Goal: Task Accomplishment & Management: Manage account settings

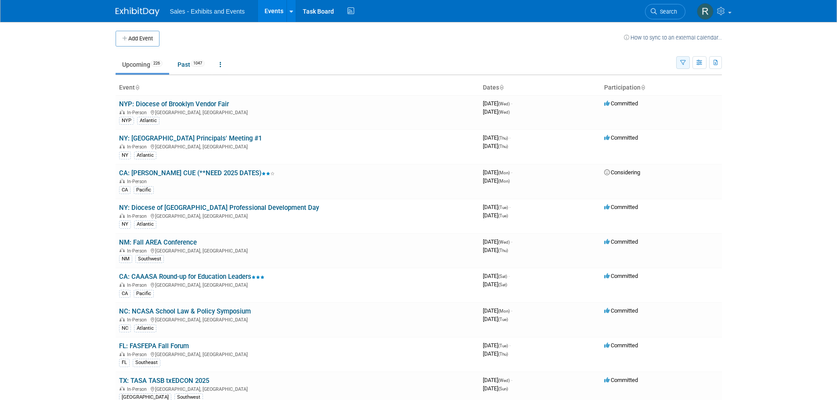
click at [684, 65] on icon "button" at bounding box center [683, 63] width 6 height 6
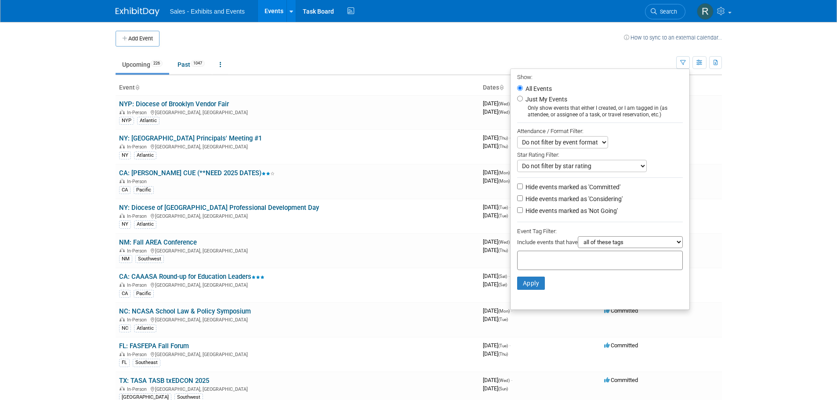
click at [558, 102] on label "Just My Events" at bounding box center [545, 99] width 43 height 9
click at [523, 101] on input "Just My Events" at bounding box center [520, 99] width 6 height 6
radio input "true"
drag, startPoint x: 527, startPoint y: 289, endPoint x: 491, endPoint y: 265, distance: 42.8
click at [527, 288] on button "Apply" at bounding box center [531, 283] width 28 height 13
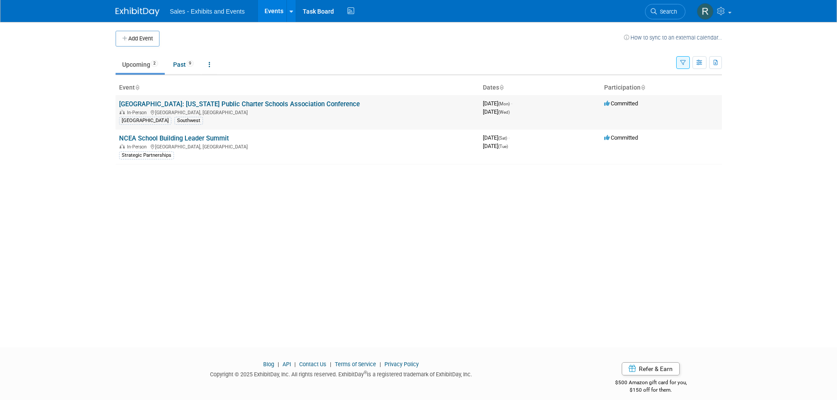
click at [184, 103] on link "[GEOGRAPHIC_DATA]: [US_STATE] Public Charter Schools Association Conference" at bounding box center [239, 104] width 241 height 8
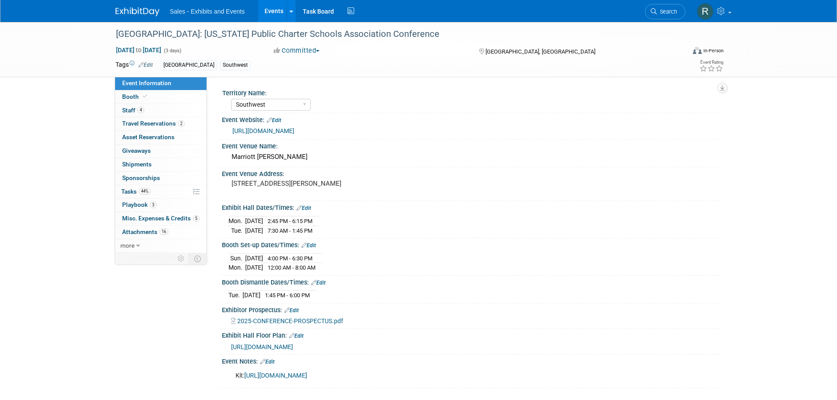
select select "Southwest"
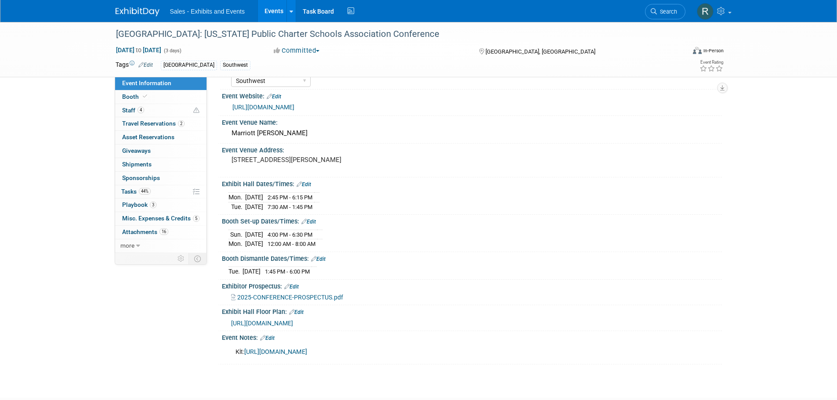
scroll to position [82, 0]
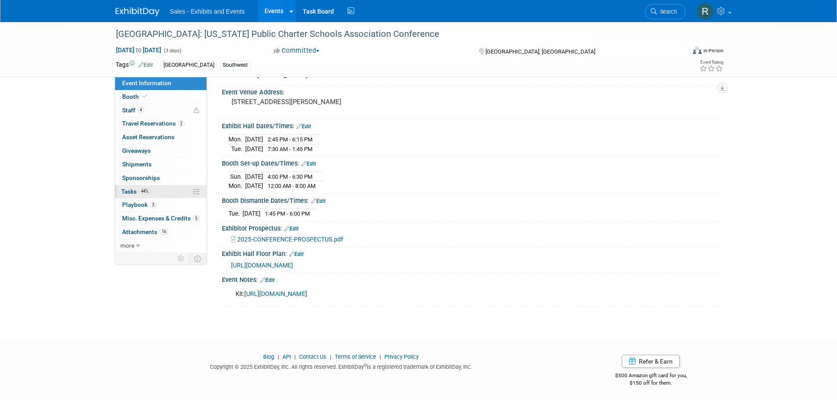
click at [133, 191] on span "Tasks 44%" at bounding box center [135, 191] width 29 height 7
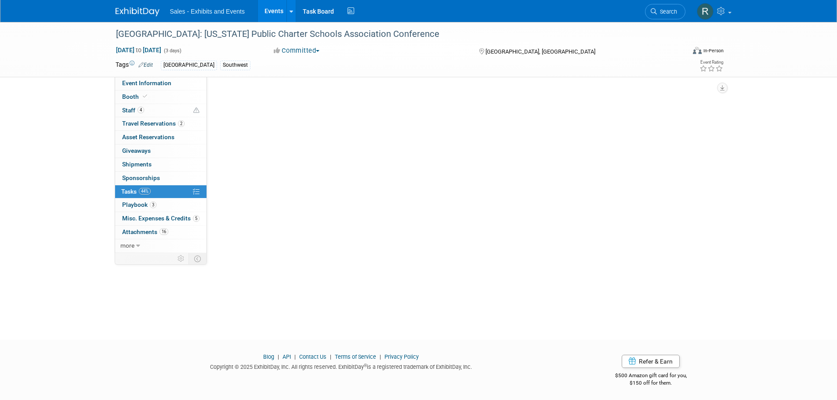
scroll to position [0, 0]
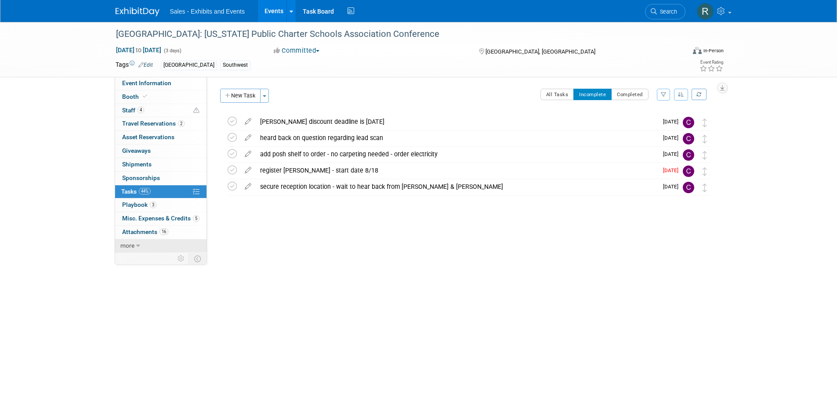
click at [128, 246] on span "more" at bounding box center [127, 245] width 14 height 7
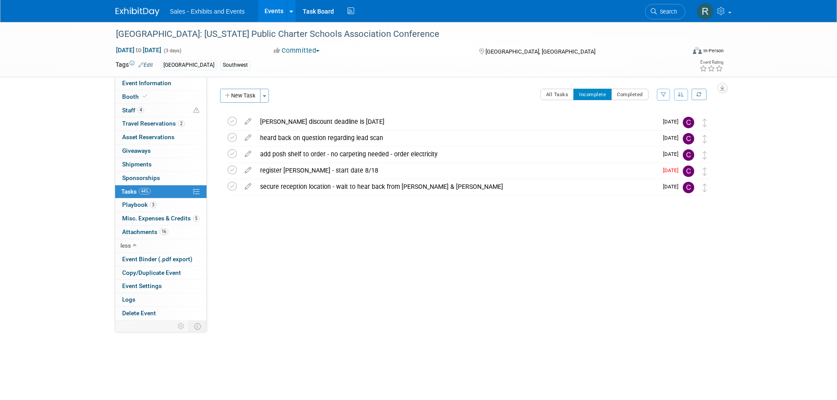
click at [305, 271] on div "Territory Name: Atlantic Southeast Central Southwest Pacific Mountain National …" at bounding box center [464, 199] width 515 height 244
